Goal: Task Accomplishment & Management: Complete application form

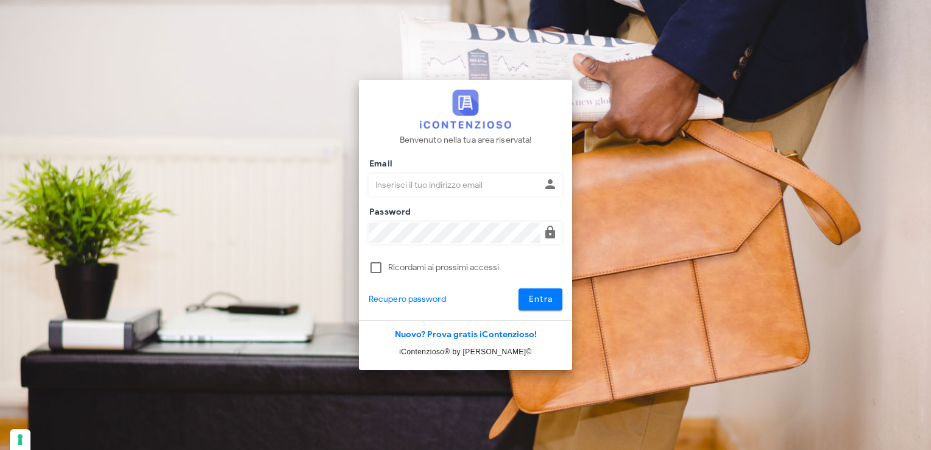
type input "avvocatobrunomaviglia@gmail.com"
click at [546, 302] on span "Entra" at bounding box center [540, 299] width 25 height 10
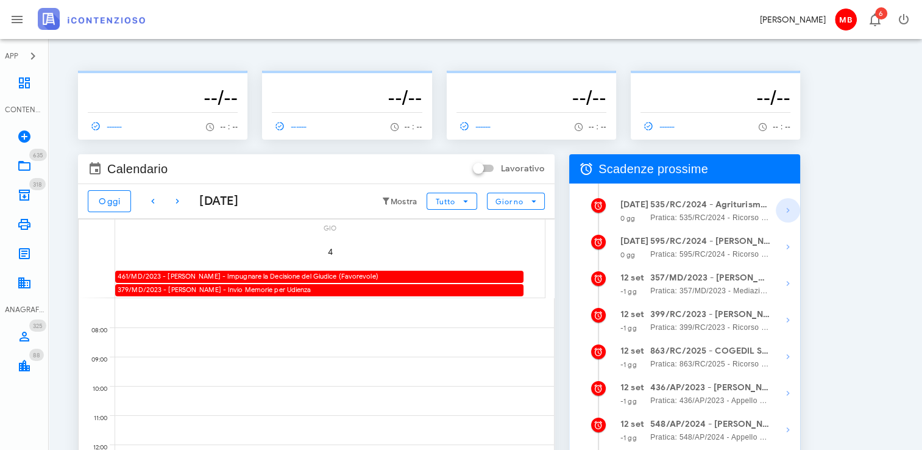
click at [783, 211] on icon "button" at bounding box center [787, 210] width 15 height 15
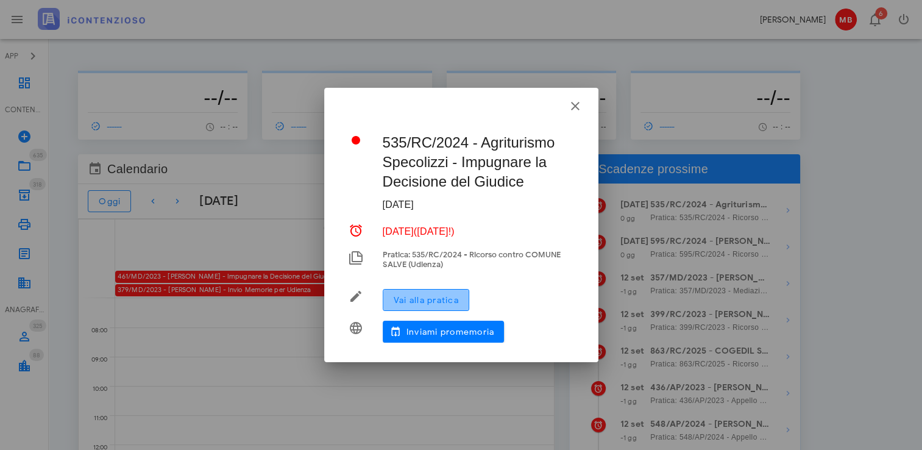
click at [429, 302] on span "Vai alla pratica" at bounding box center [426, 300] width 66 height 10
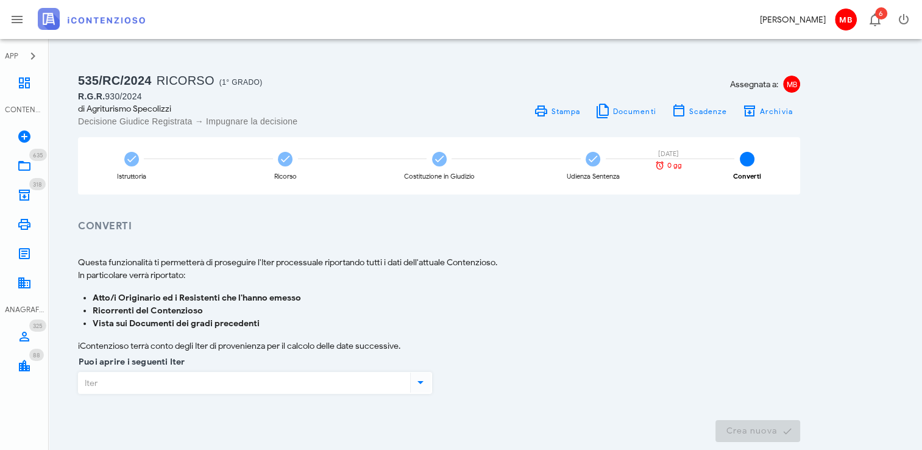
scroll to position [62, 0]
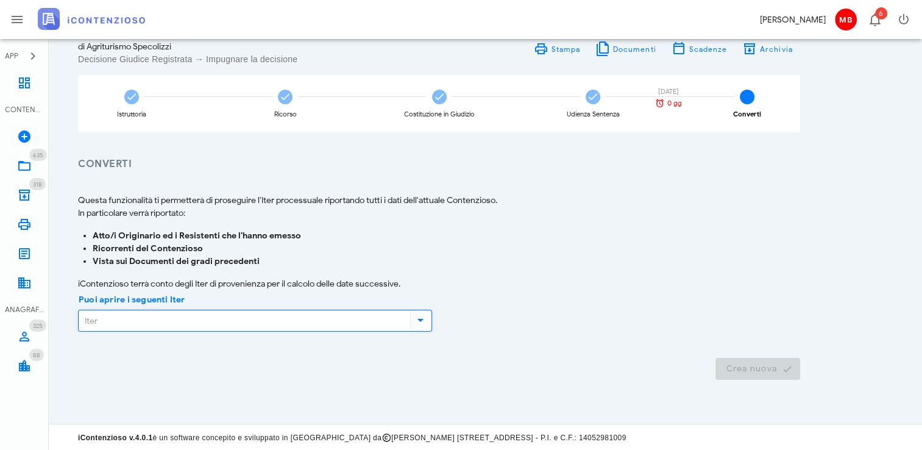
click at [183, 319] on input "Puoi aprire i seguenti Iter" at bounding box center [243, 320] width 329 height 21
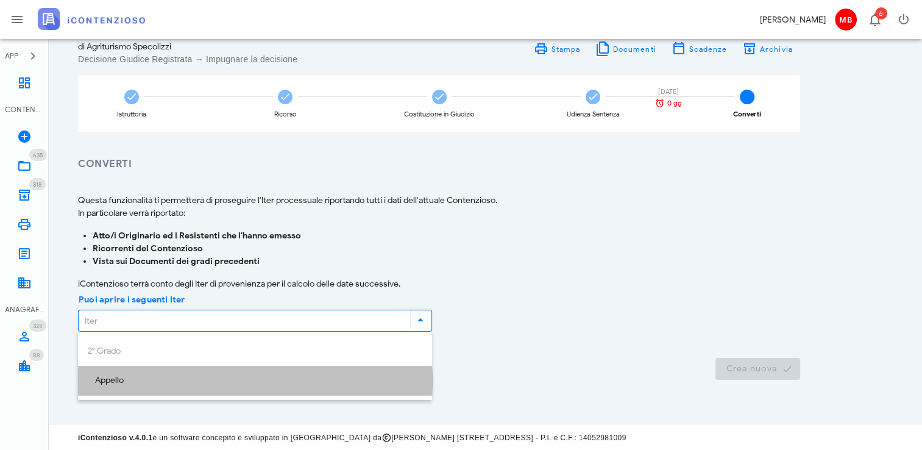
click at [178, 381] on div "Appello" at bounding box center [255, 380] width 334 height 10
type input "Appello"
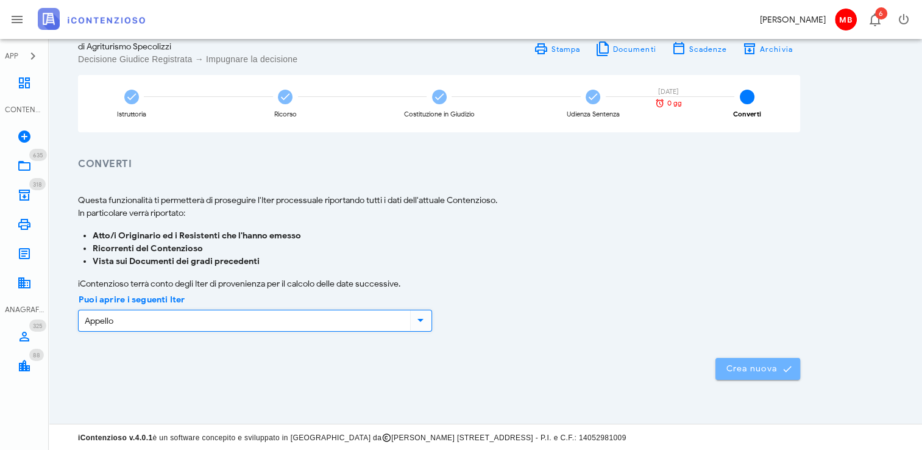
click at [741, 367] on span "Crea nuova" at bounding box center [757, 368] width 65 height 11
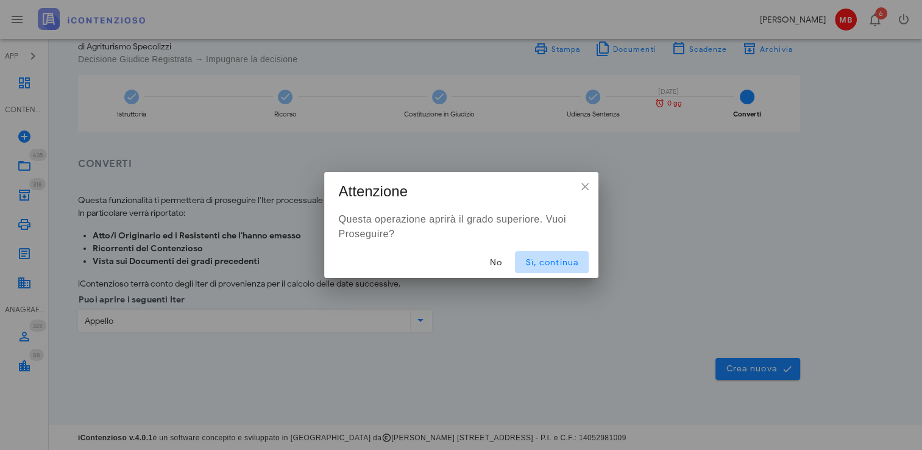
click at [532, 263] on span "Sì, continua" at bounding box center [552, 262] width 54 height 10
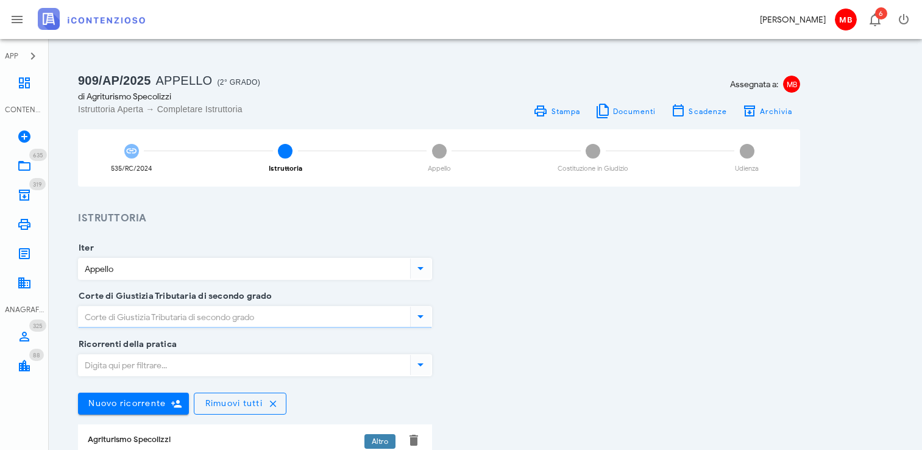
type input "[GEOGRAPHIC_DATA]"
type input "Sentenza"
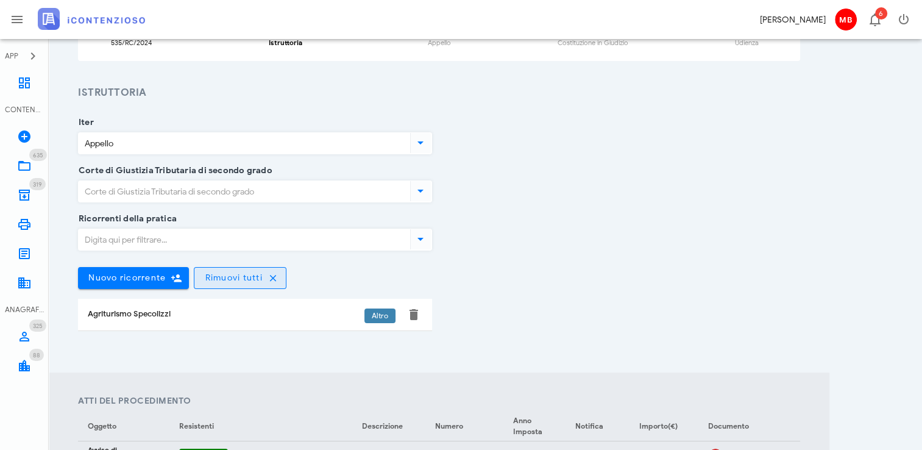
scroll to position [61, 0]
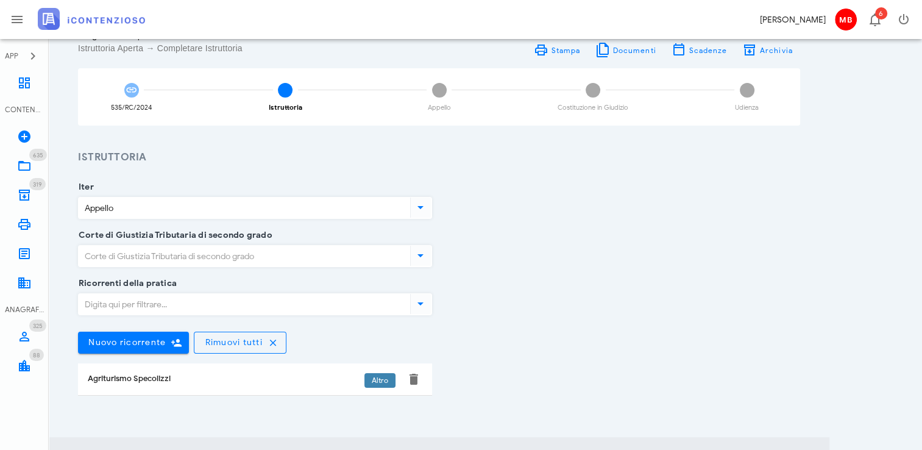
click at [208, 257] on input "Corte di Giustizia Tributaria di secondo grado" at bounding box center [243, 256] width 329 height 21
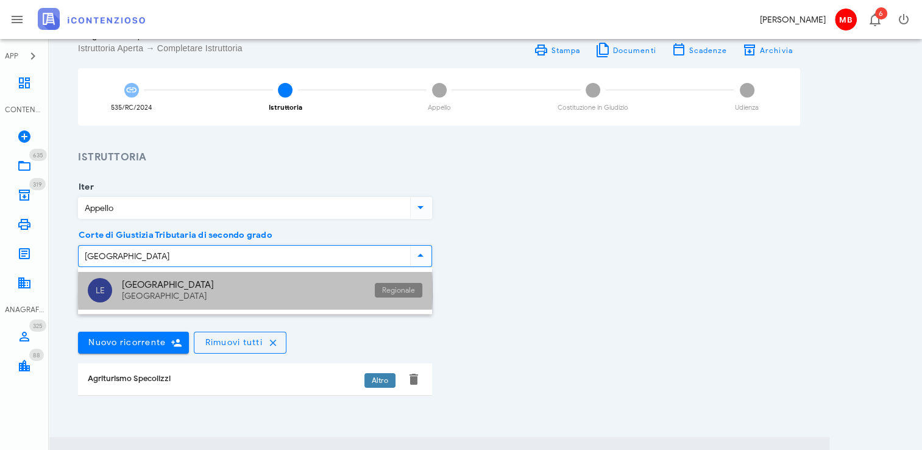
click at [188, 281] on div "Puglia" at bounding box center [243, 284] width 243 height 11
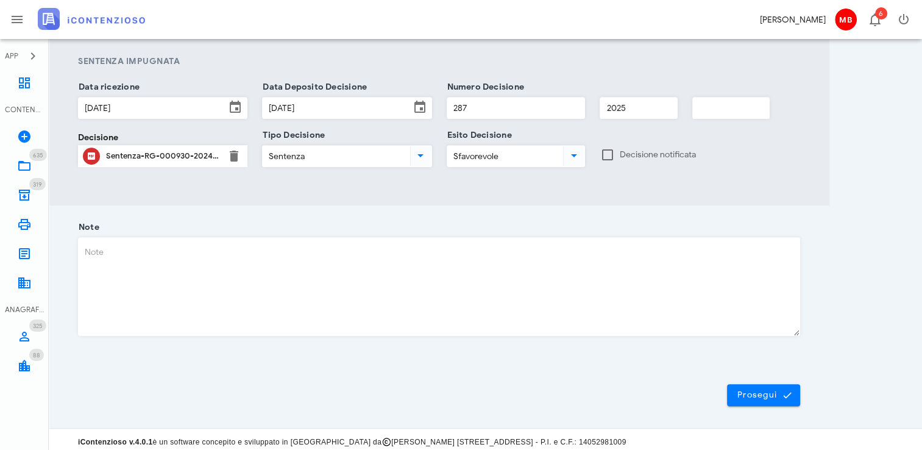
scroll to position [770, 0]
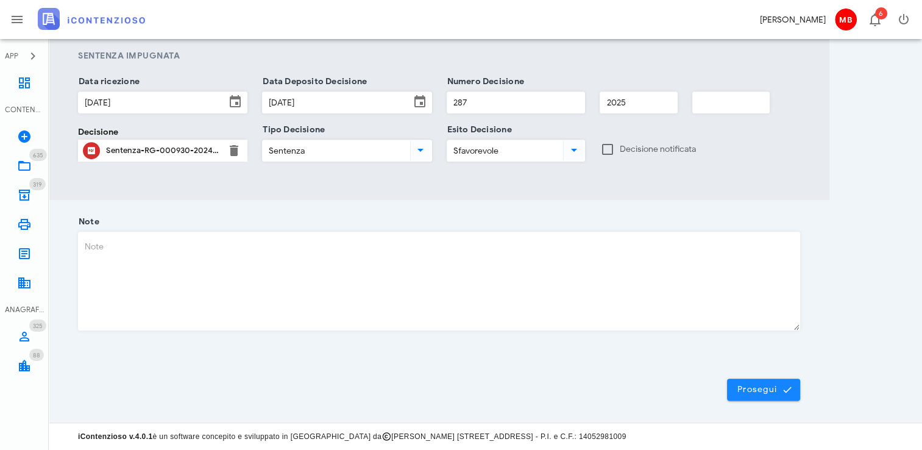
type input "Puglia - Lecce"
click at [762, 381] on button "Prosegui" at bounding box center [763, 389] width 73 height 22
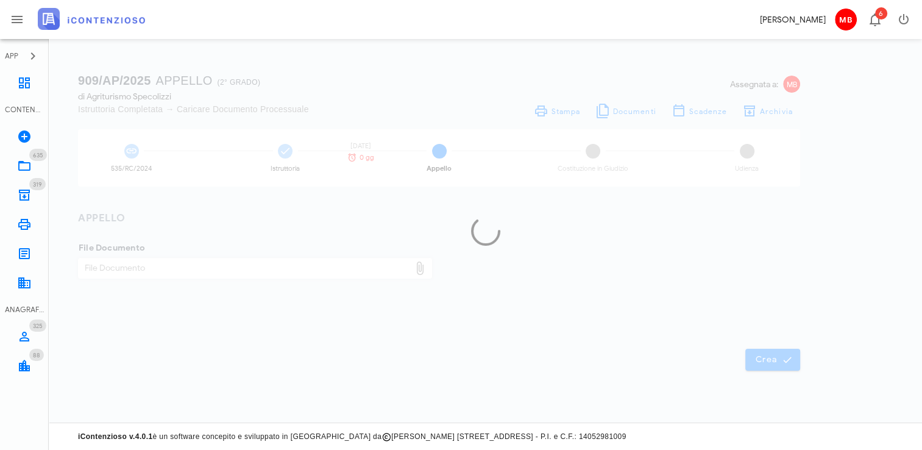
scroll to position [0, 0]
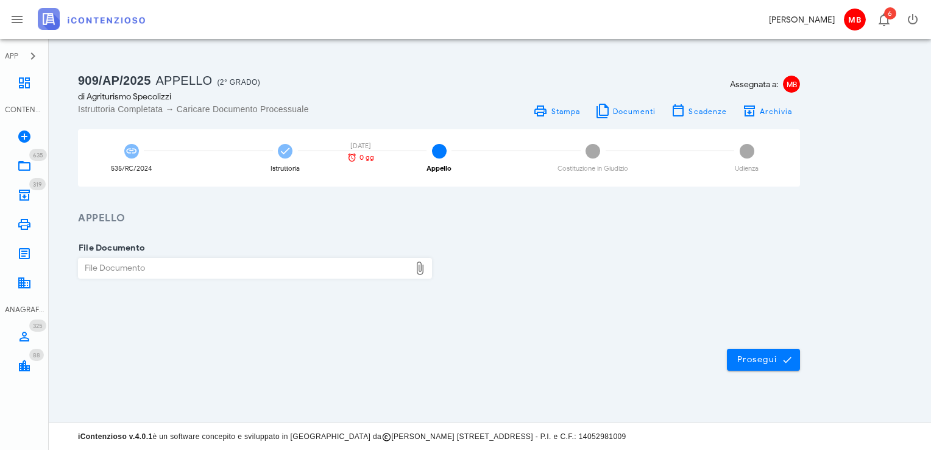
click at [328, 269] on div "File Documento" at bounding box center [244, 267] width 331 height 19
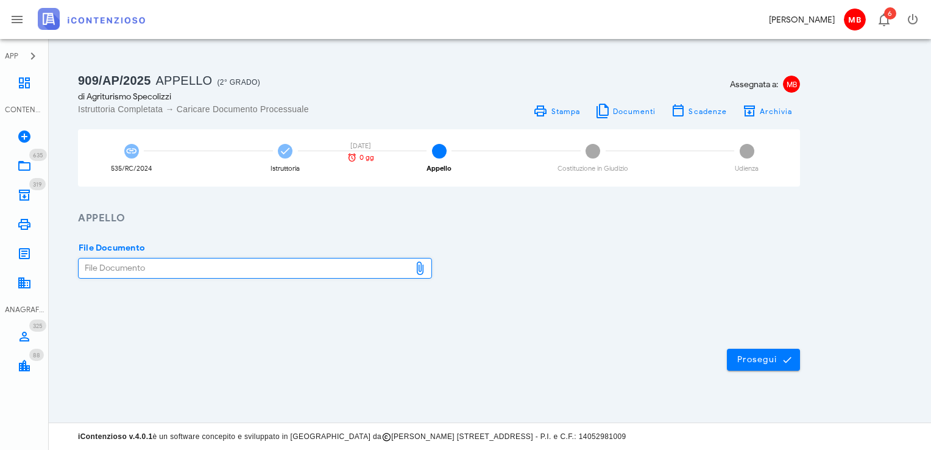
type input "C:\fakepath\appello.pdf"
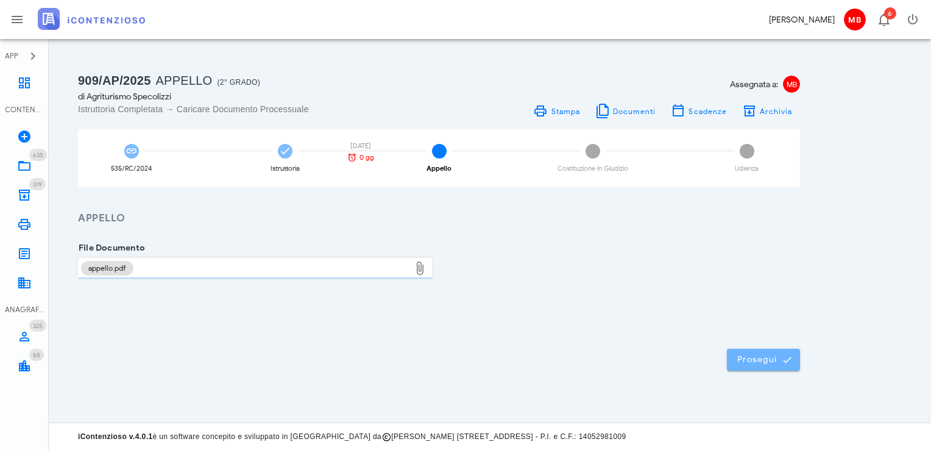
click at [752, 362] on span "Prosegui" at bounding box center [764, 359] width 54 height 11
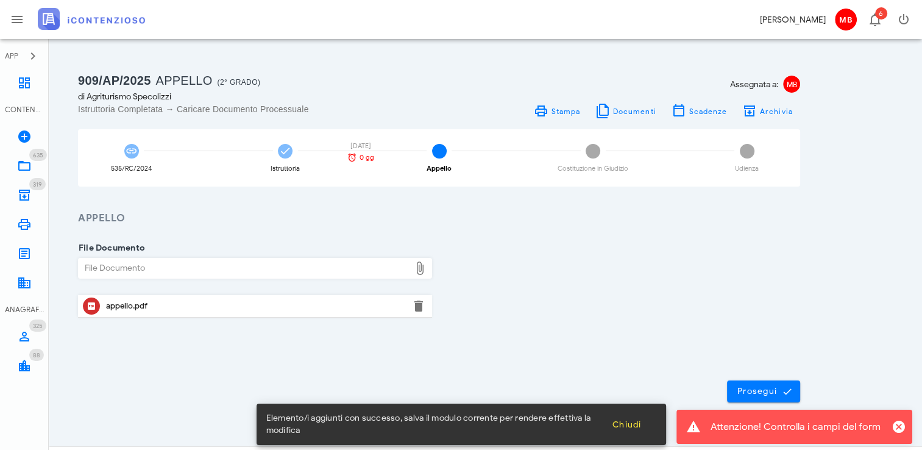
scroll to position [23, 0]
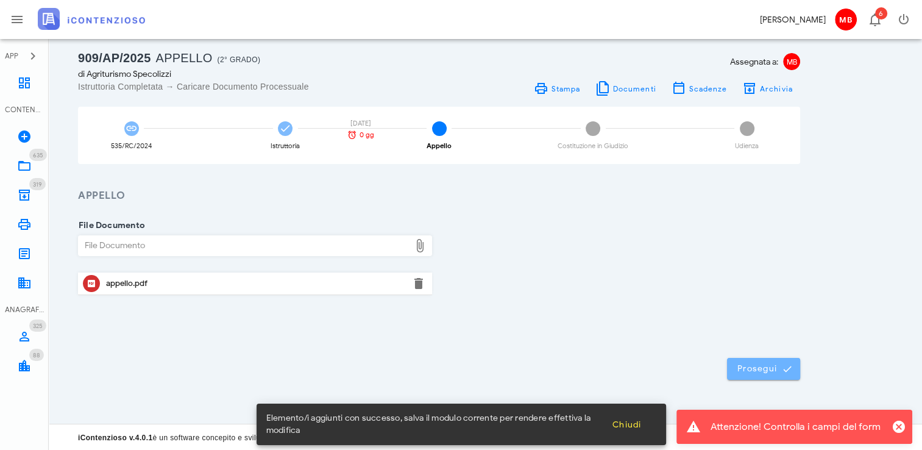
click at [753, 367] on span "Prosegui" at bounding box center [764, 368] width 54 height 11
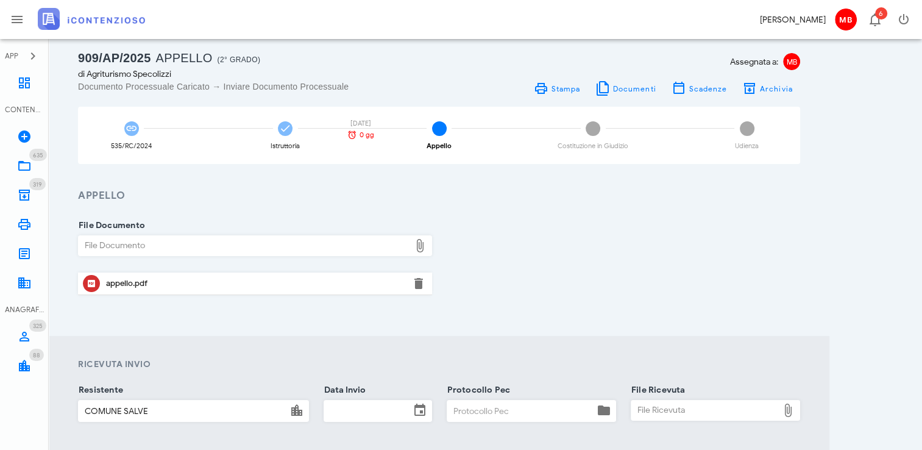
scroll to position [146, 0]
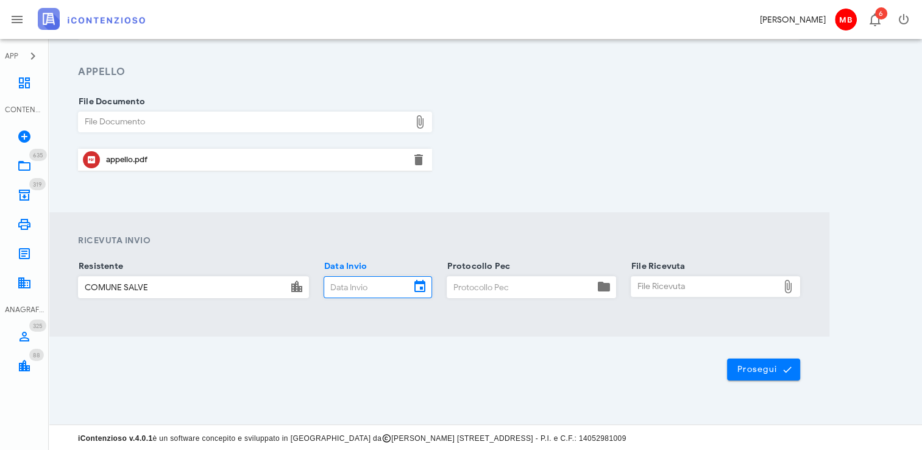
click at [350, 283] on input "Data Invio" at bounding box center [367, 287] width 86 height 21
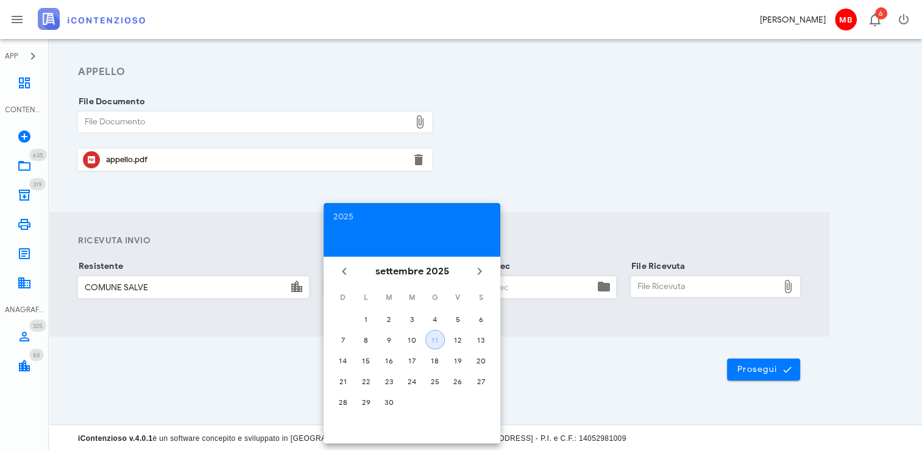
click at [431, 333] on button "11" at bounding box center [434, 339] width 19 height 19
type input "11/09/2025"
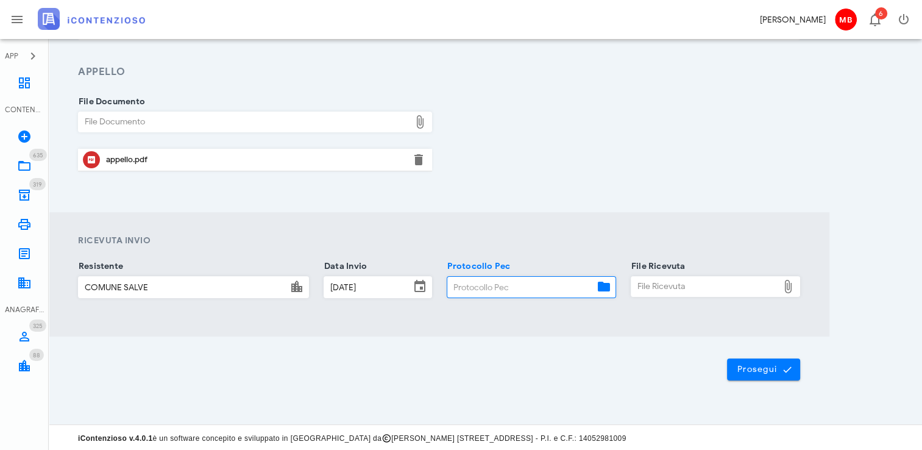
click at [476, 286] on input "Protocollo Pec" at bounding box center [520, 287] width 147 height 21
type input "44"
click at [677, 284] on div "File Ricevuta" at bounding box center [704, 286] width 147 height 19
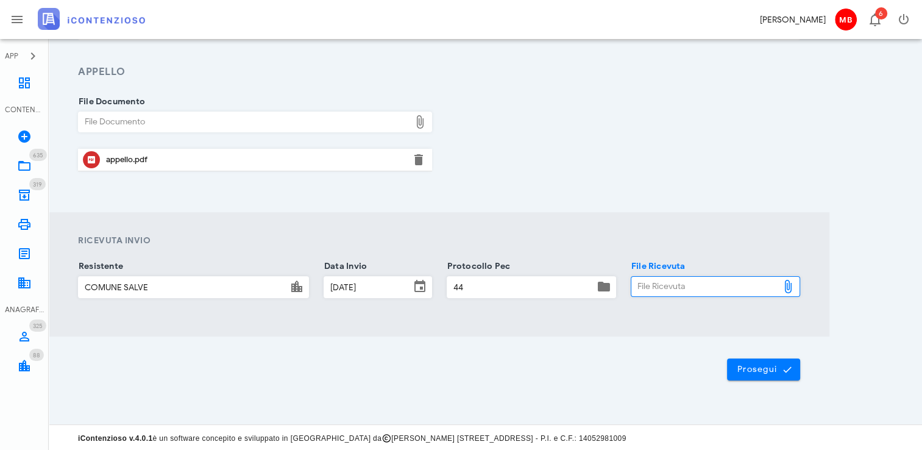
type input "C:\fakepath\consegna.eml"
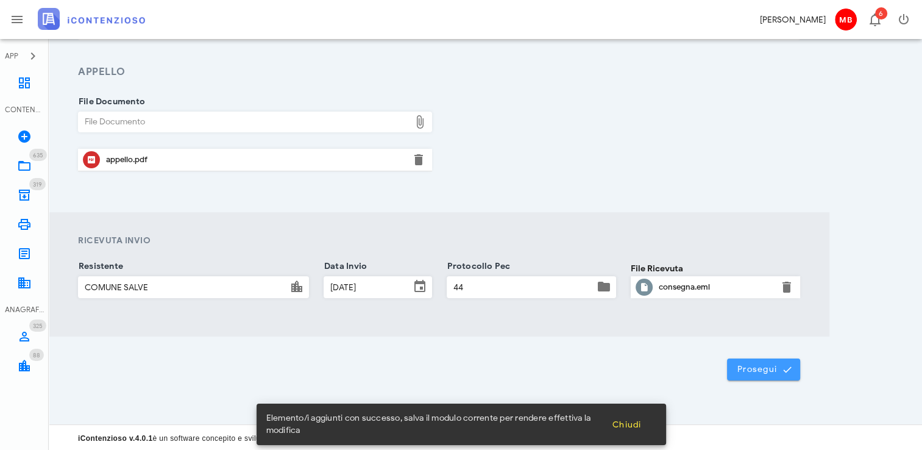
click at [751, 364] on span "Prosegui" at bounding box center [764, 369] width 54 height 11
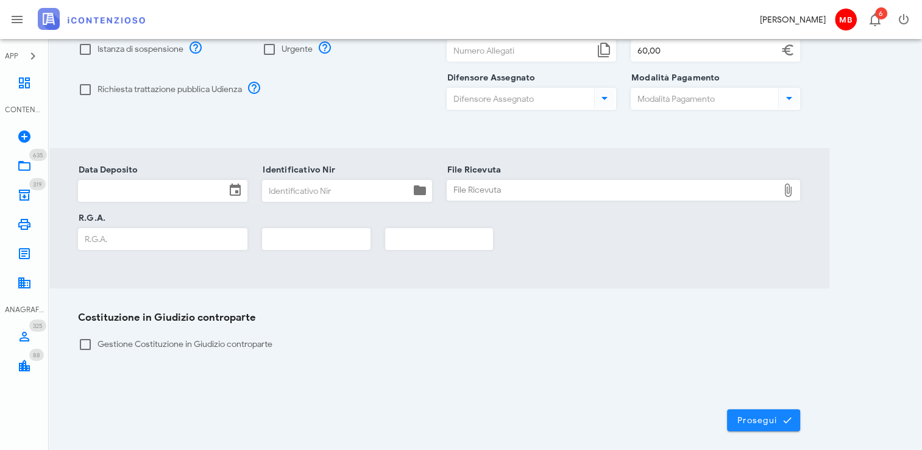
scroll to position [269, 0]
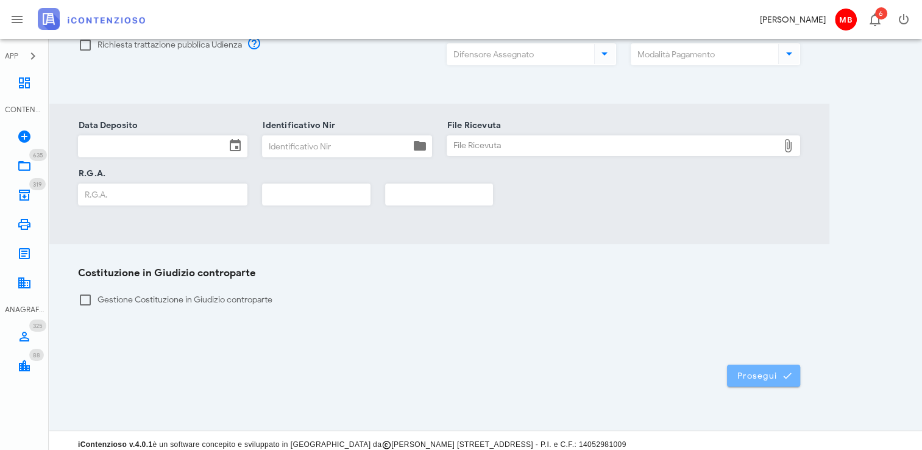
click at [758, 370] on span "Prosegui" at bounding box center [764, 375] width 54 height 11
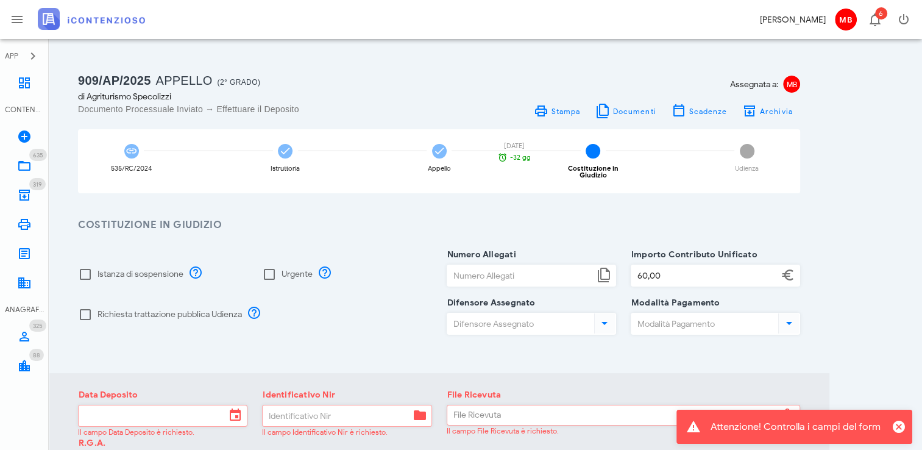
scroll to position [183, 0]
